Goal: Transaction & Acquisition: Purchase product/service

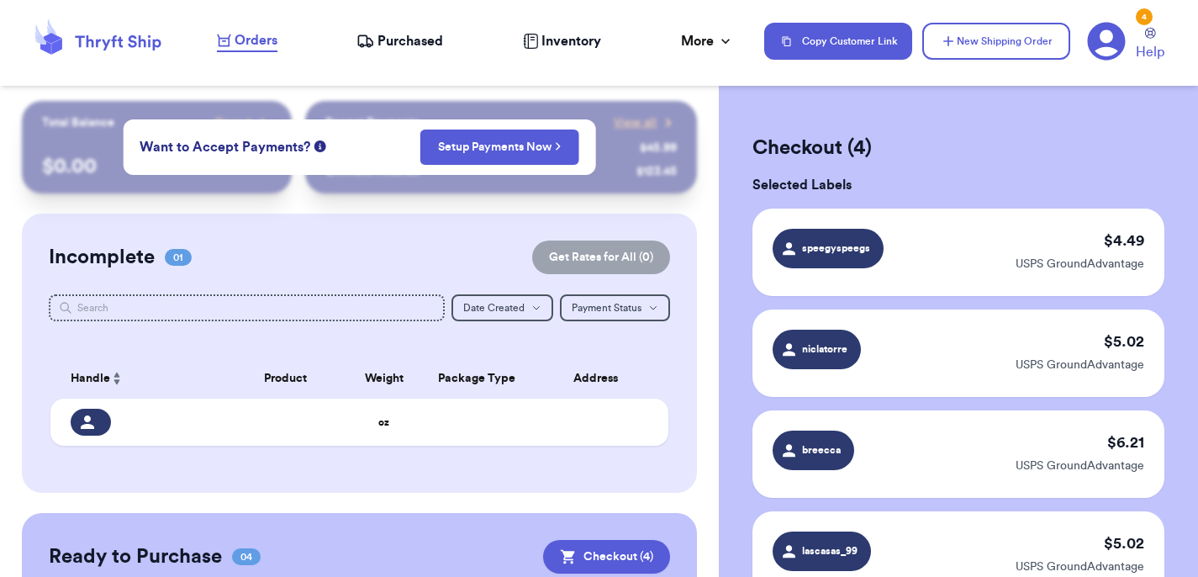
scroll to position [161, 0]
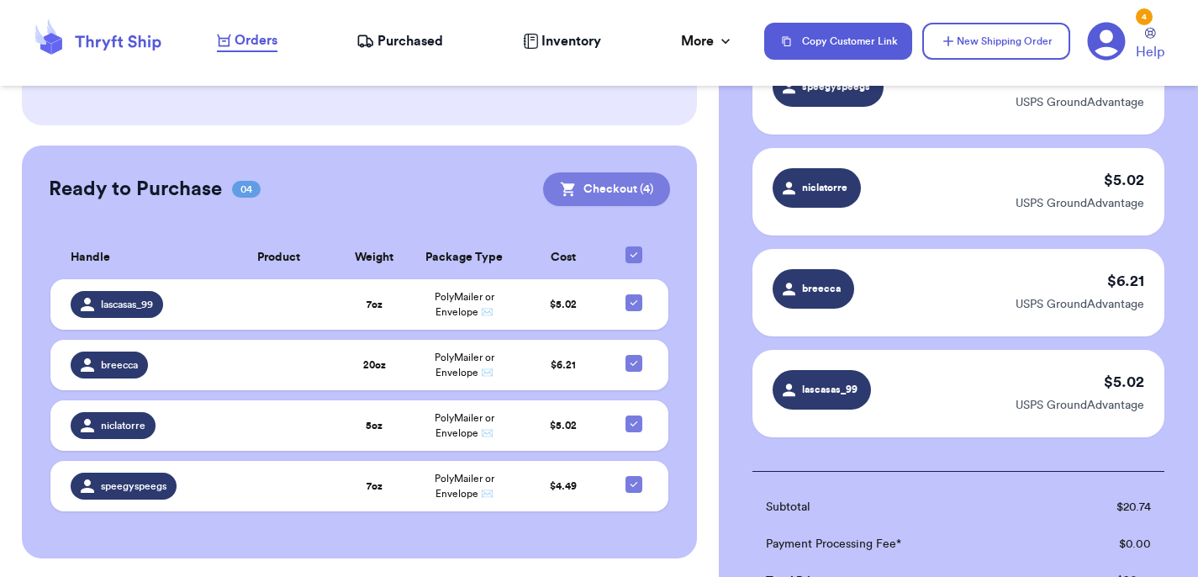
click at [617, 182] on button "Checkout ( 4 )" at bounding box center [606, 189] width 127 height 34
click at [621, 200] on button "Checkout ( 4 )" at bounding box center [606, 189] width 127 height 34
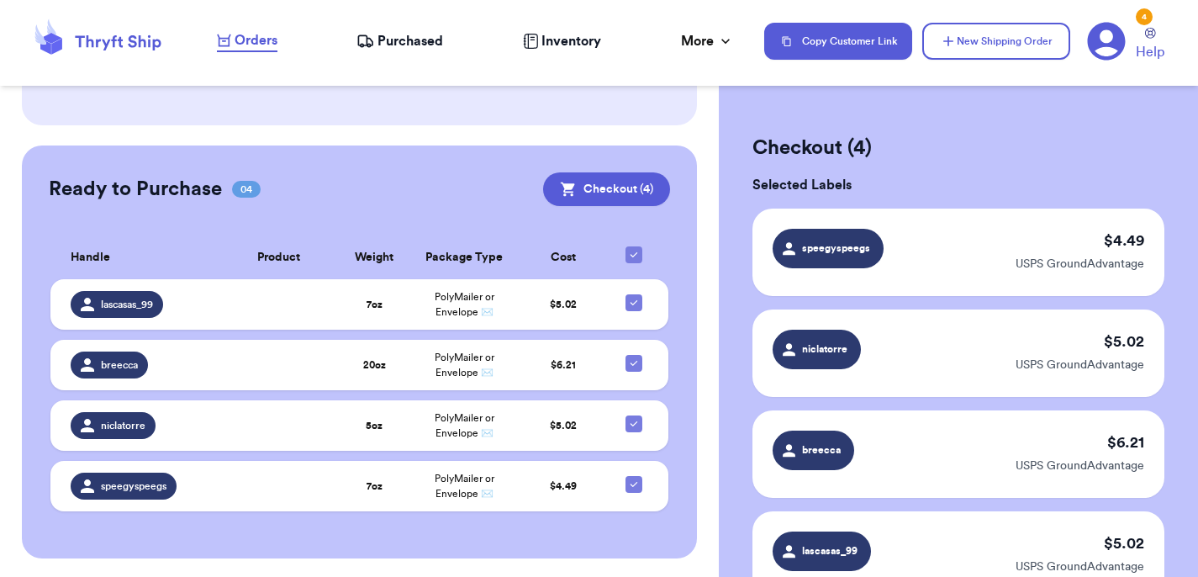
click at [414, 49] on span "Purchased" at bounding box center [410, 41] width 66 height 20
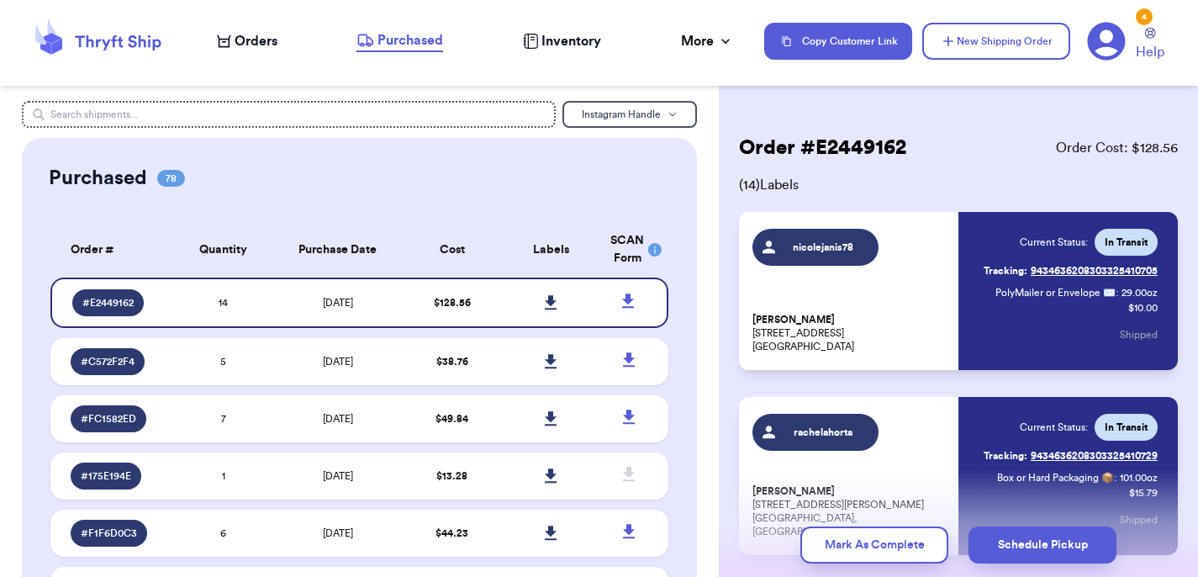
click at [267, 33] on span "Orders" at bounding box center [256, 41] width 43 height 20
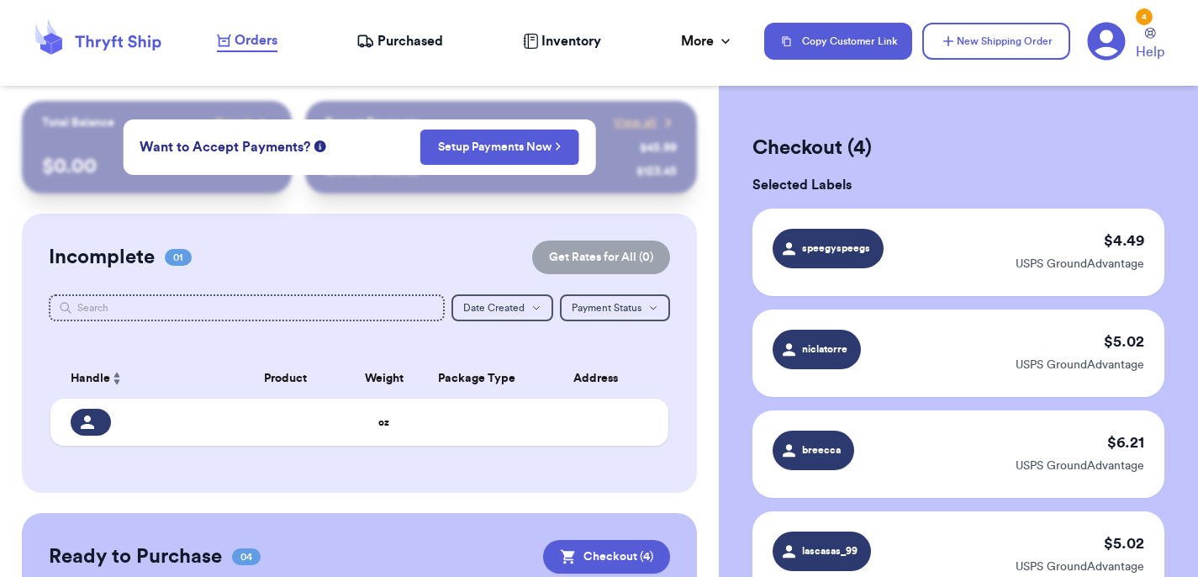
click at [267, 33] on span "Orders" at bounding box center [256, 40] width 43 height 20
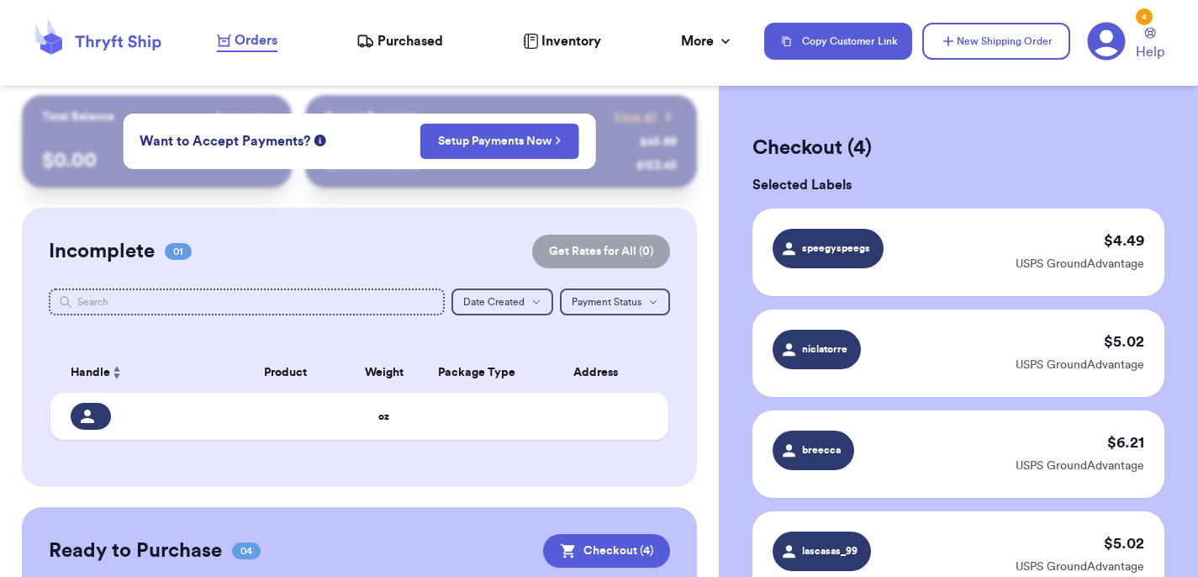
click at [532, 471] on div "Incomplete 01 Get Rates for All ( 0 ) Get Rates for All ( 0 ) Date Created Date…" at bounding box center [360, 347] width 676 height 279
click at [621, 551] on button "Checkout ( 4 )" at bounding box center [606, 551] width 127 height 34
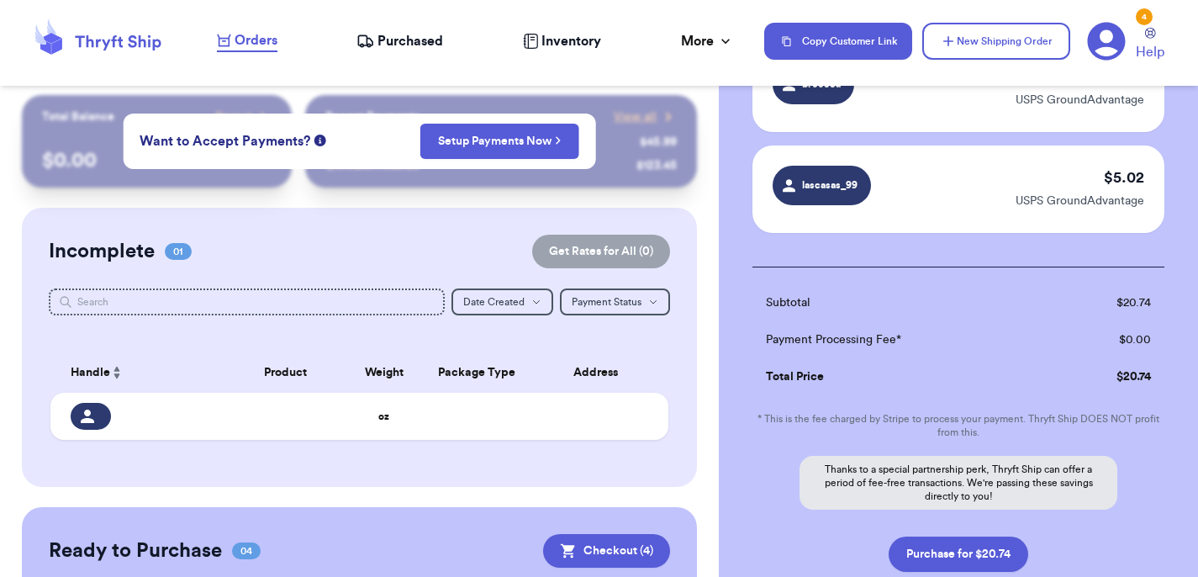
scroll to position [367, 0]
click at [906, 562] on button "Purchase for $20.74" at bounding box center [959, 552] width 140 height 35
checkbox input "false"
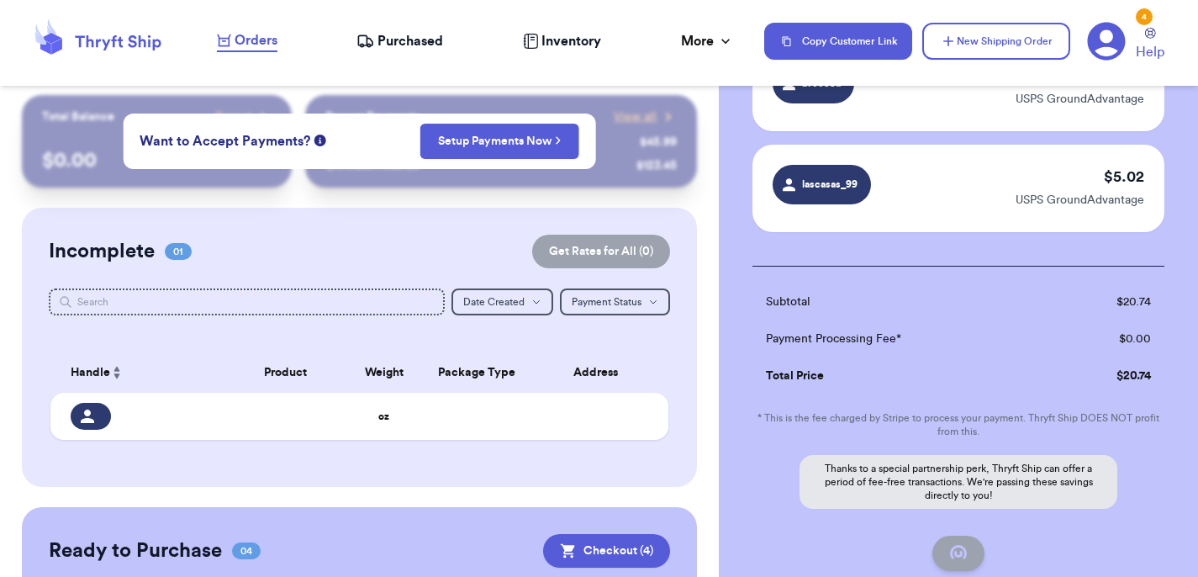
checkbox input "false"
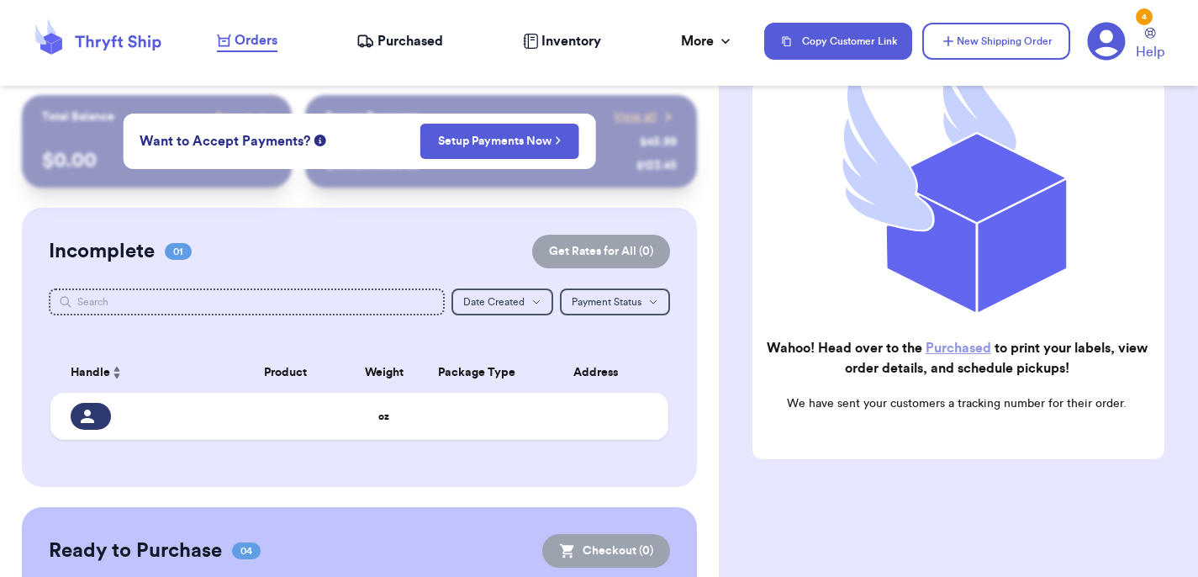
checkbox input "true"
click at [383, 45] on span "Purchased" at bounding box center [410, 41] width 66 height 20
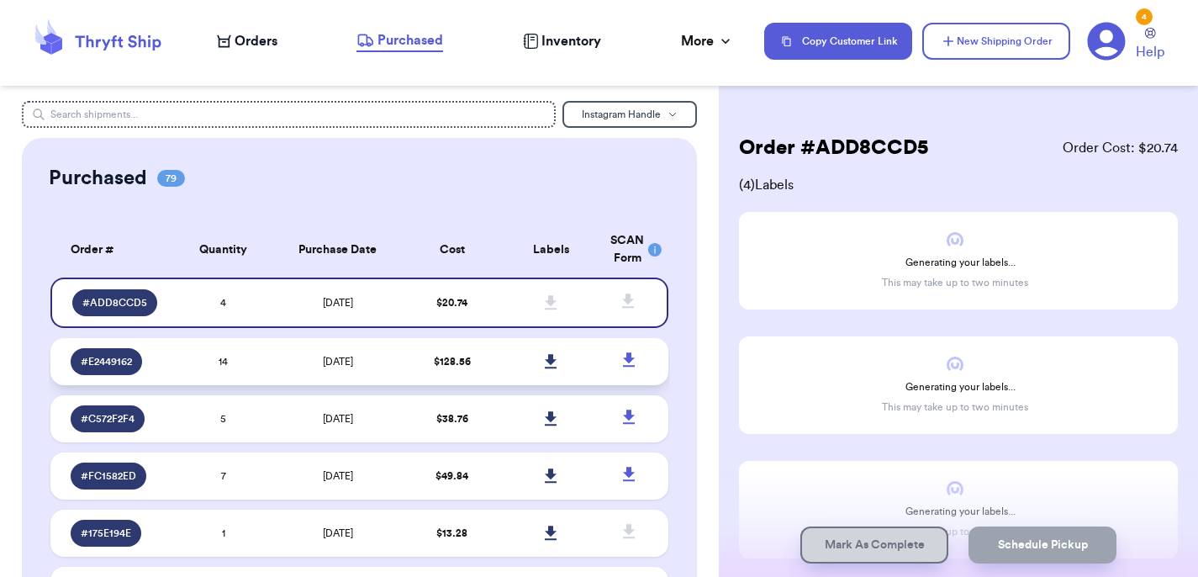
scroll to position [10, 0]
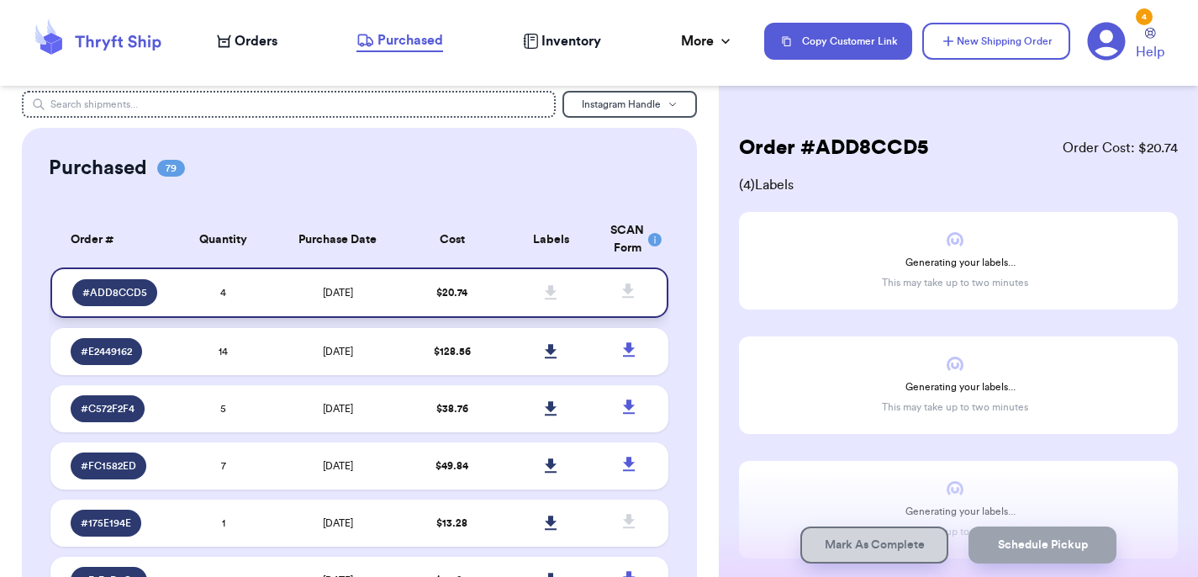
click at [468, 291] on td "$ 20.74" at bounding box center [452, 292] width 99 height 50
